Goal: Check status

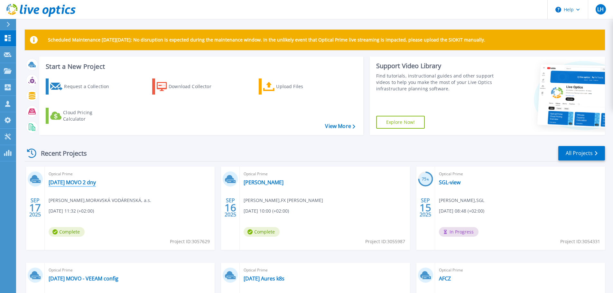
click at [90, 181] on link "[DATE] MOVO 2 dny" at bounding box center [72, 182] width 47 height 6
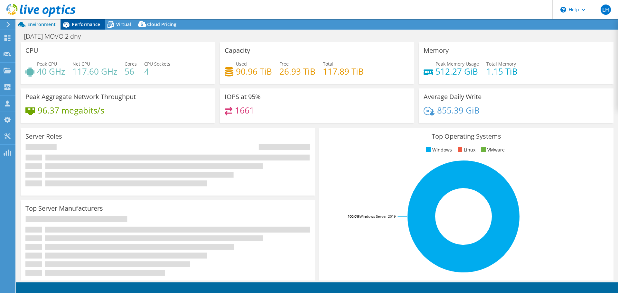
click at [88, 23] on span "Performance" at bounding box center [86, 24] width 28 height 6
select select "USD"
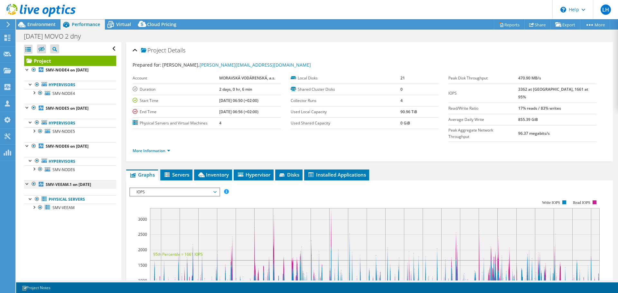
click at [34, 185] on div at bounding box center [34, 184] width 6 height 8
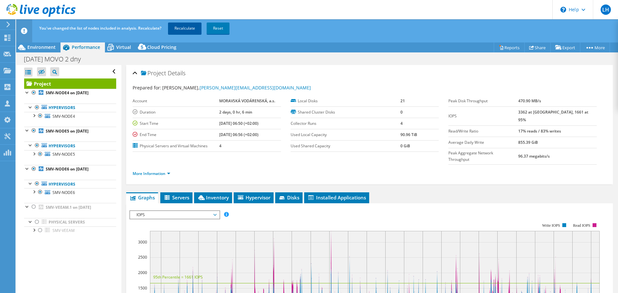
click at [187, 30] on link "Recalculate" at bounding box center [184, 29] width 33 height 12
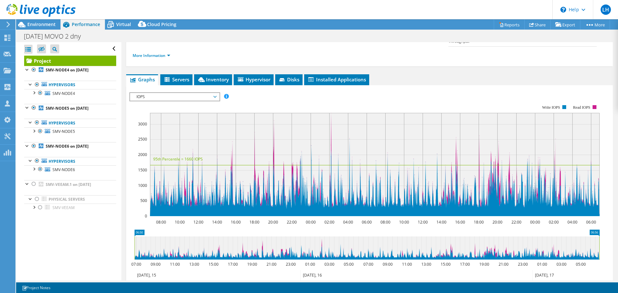
scroll to position [64, 0]
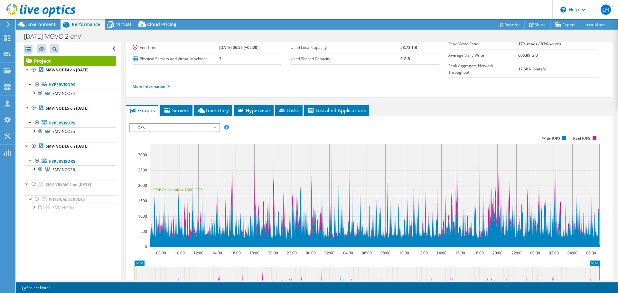
click at [165, 124] on span "IOPS" at bounding box center [174, 128] width 83 height 8
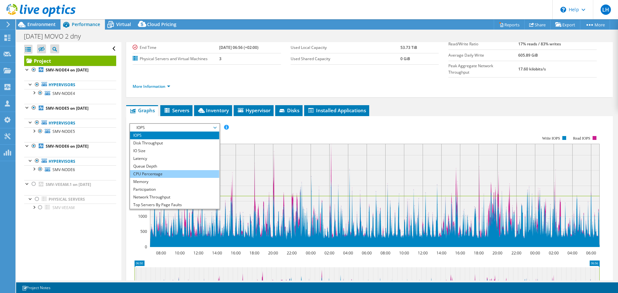
click at [153, 170] on li "CPU Percentage" at bounding box center [174, 174] width 89 height 8
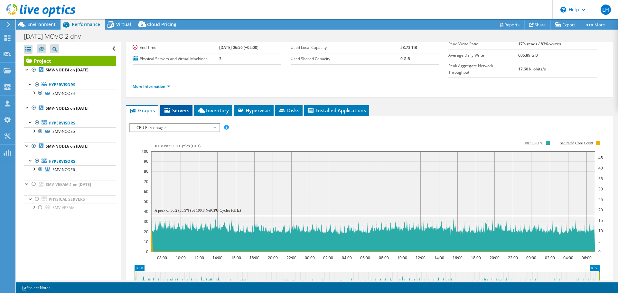
click at [183, 107] on span "Servers" at bounding box center [176, 110] width 26 height 6
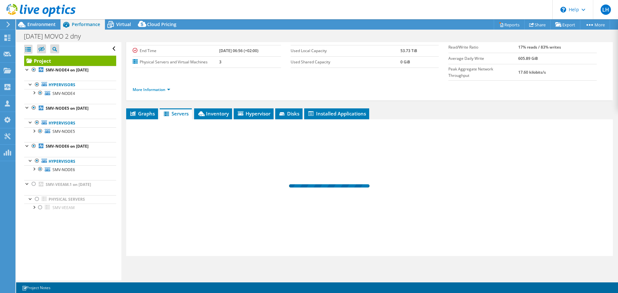
scroll to position [48, 0]
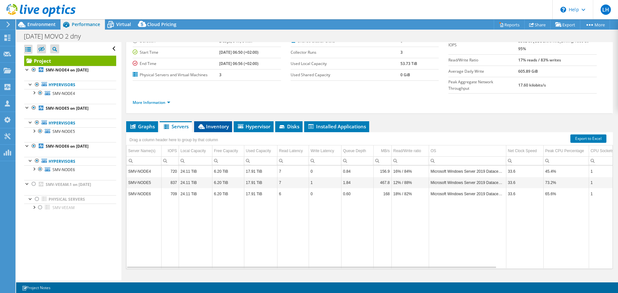
click at [220, 121] on li "Inventory" at bounding box center [213, 126] width 38 height 11
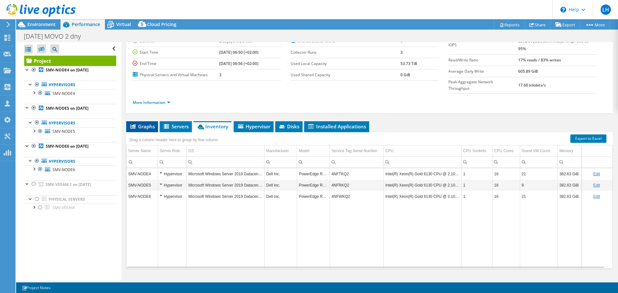
click at [149, 123] on span "Graphs" at bounding box center [141, 126] width 25 height 6
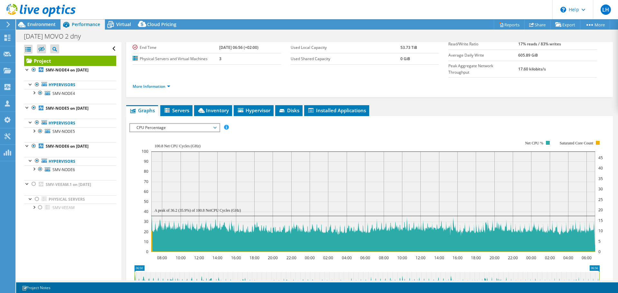
click at [217, 124] on span "CPU Percentage" at bounding box center [174, 128] width 89 height 8
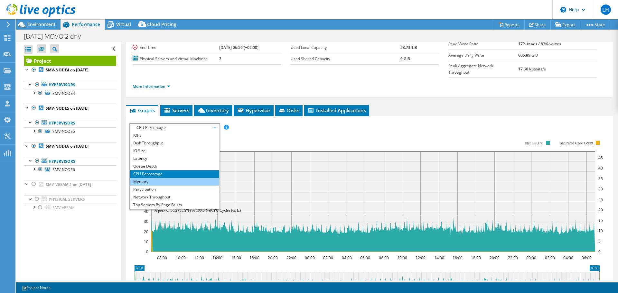
click at [155, 178] on li "Memory" at bounding box center [174, 182] width 89 height 8
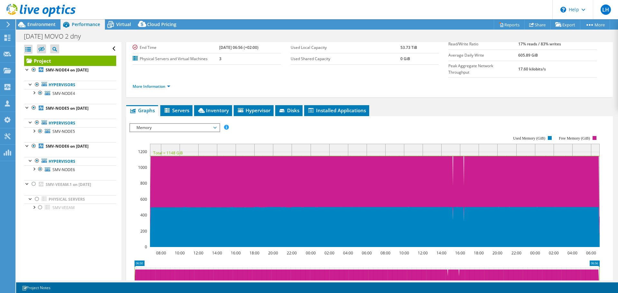
click at [214, 124] on span "Memory" at bounding box center [174, 128] width 83 height 8
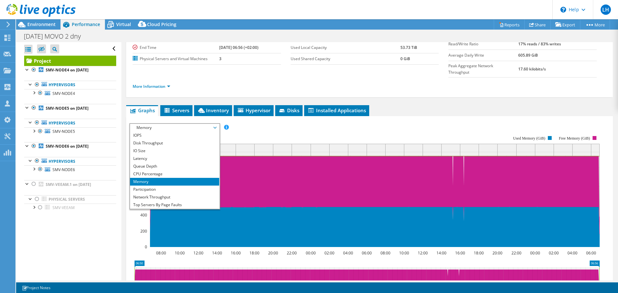
drag, startPoint x: 152, startPoint y: 160, endPoint x: 157, endPoint y: 159, distance: 4.9
click at [152, 170] on li "CPU Percentage" at bounding box center [174, 174] width 89 height 8
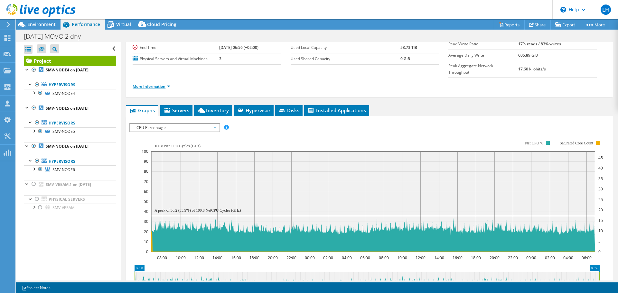
click at [168, 84] on link "More Information" at bounding box center [152, 86] width 38 height 5
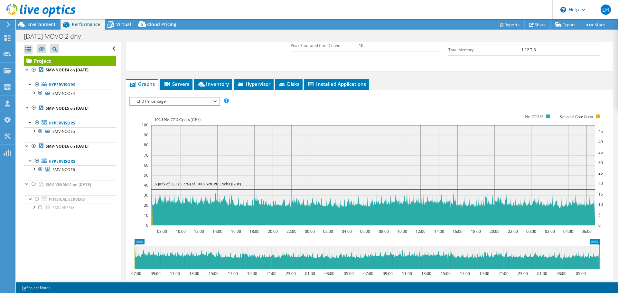
scroll to position [193, 0]
